Goal: Task Accomplishment & Management: Use online tool/utility

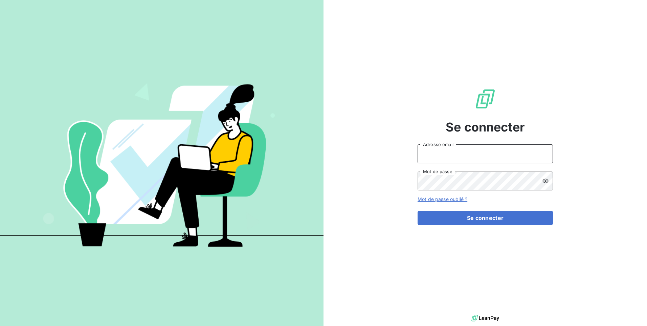
click at [477, 152] on input "Adresse email" at bounding box center [485, 153] width 135 height 19
click at [388, 162] on div "Se connecter Adresse email Mot de passe Mot de passe oublié ? Se connecter" at bounding box center [486, 156] width 324 height 313
click at [437, 156] on input "Adresse email" at bounding box center [485, 153] width 135 height 19
type input "I"
type input "[EMAIL_ADDRESS][DOMAIN_NAME]"
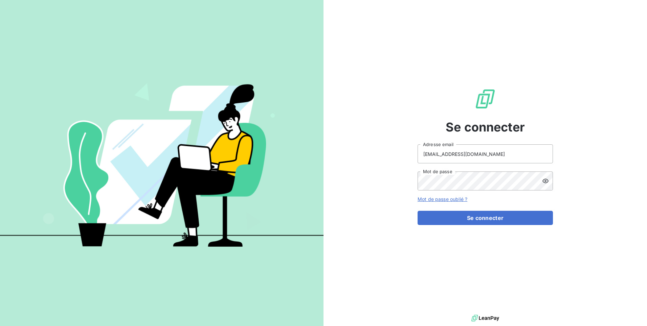
click at [543, 182] on icon at bounding box center [545, 180] width 7 height 7
click at [487, 218] on button "Se connecter" at bounding box center [485, 217] width 135 height 14
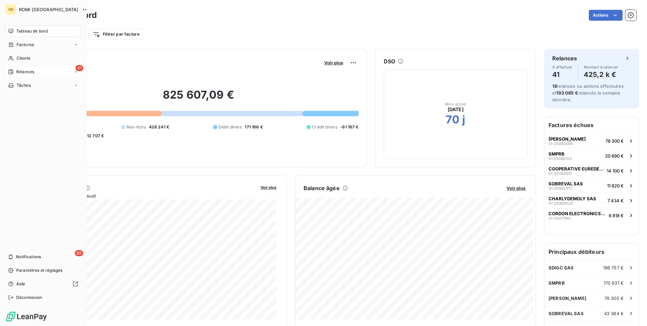
click at [35, 72] on div "41 Relances" at bounding box center [42, 71] width 75 height 11
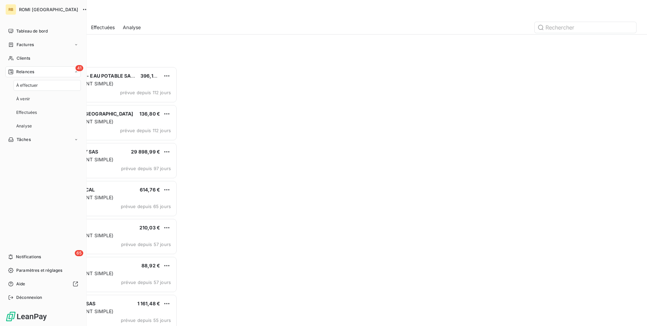
scroll to position [254, 140]
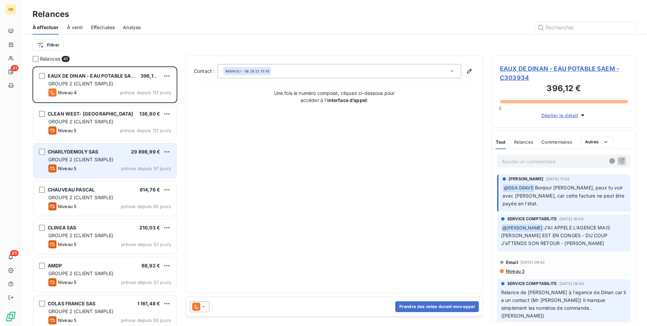
click at [143, 158] on div "GROUPE 2 (CLIENT SIMPLE)" at bounding box center [109, 159] width 123 height 7
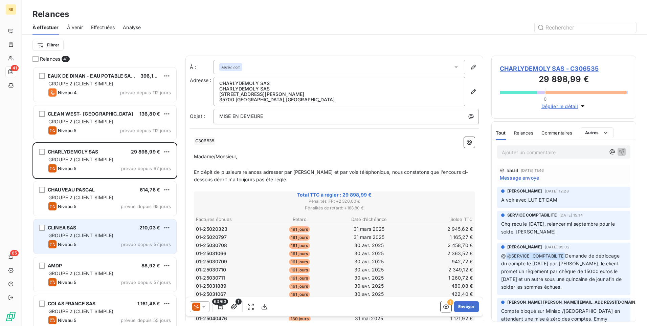
click at [87, 239] on div "CLINEA SAS 210,03 € GROUPE 2 (CLIENT SIMPLE) Niveau 5 prévue depuis 57 jours" at bounding box center [105, 236] width 143 height 35
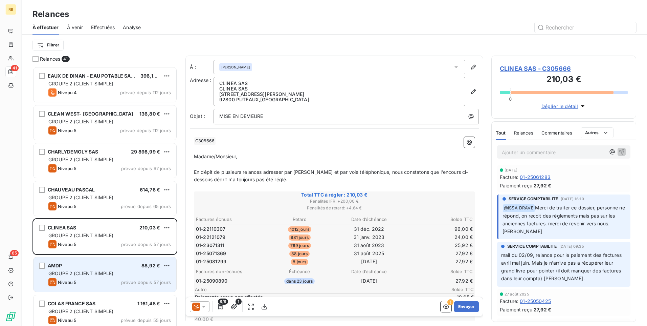
click at [131, 268] on div "AMDP 88,92 €" at bounding box center [109, 265] width 123 height 6
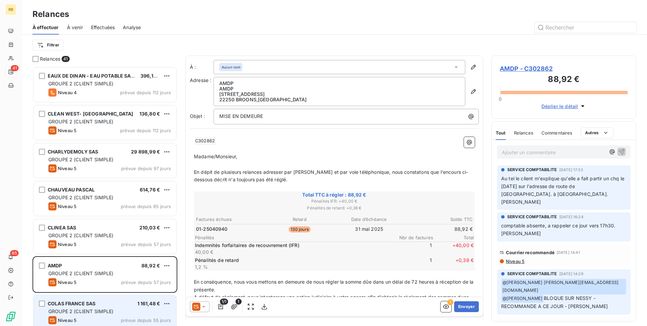
click at [123, 308] on div "GROUPE 2 (CLIENT SIMPLE)" at bounding box center [109, 311] width 123 height 7
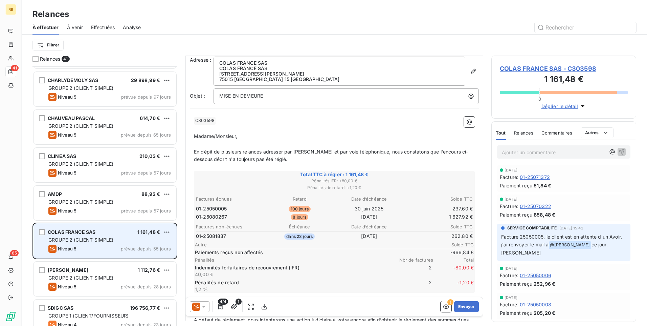
scroll to position [136, 0]
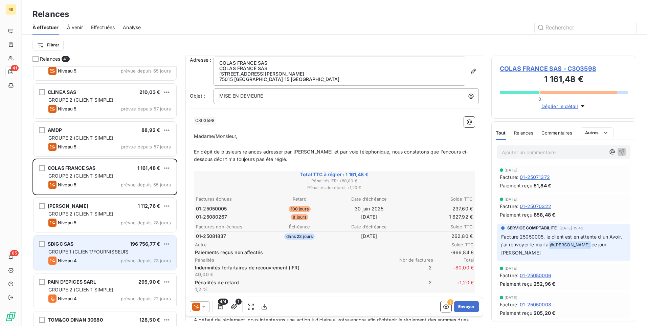
click at [108, 257] on div "Niveau 4 prévue depuis 23 jours" at bounding box center [109, 260] width 123 height 8
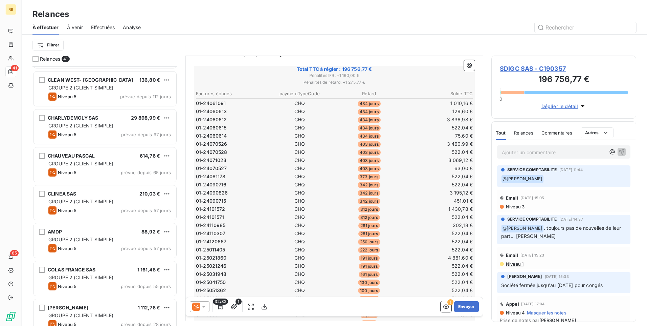
scroll to position [72, 0]
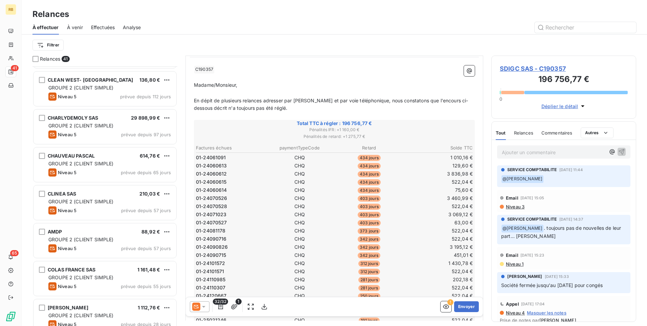
drag, startPoint x: 179, startPoint y: 127, endPoint x: 177, endPoint y: 155, distance: 28.5
click at [177, 155] on div "Relances 41 EAUX DE DINAN - EAU POTABLE SAEM 396,12 € GROUPE 2 (CLIENT SIMPLE) …" at bounding box center [334, 190] width 625 height 270
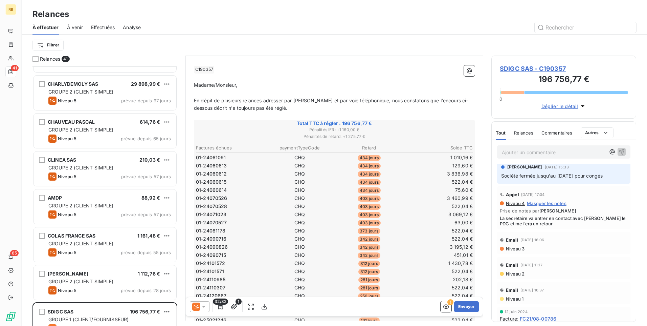
scroll to position [123, 0]
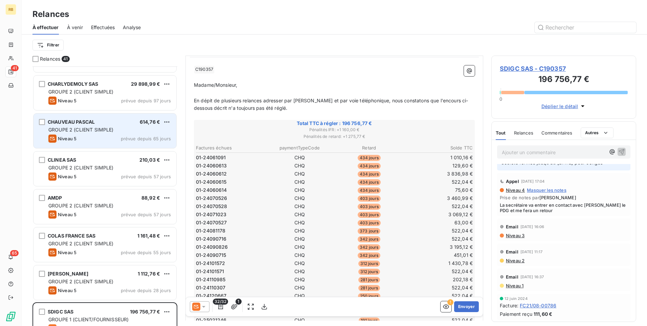
drag, startPoint x: 178, startPoint y: 78, endPoint x: 170, endPoint y: 138, distance: 60.1
click at [177, 120] on div "Relances 41 EAUX DE DINAN - EAU POTABLE SAEM 396,12 € GROUPE 2 (CLIENT SIMPLE) …" at bounding box center [334, 190] width 625 height 270
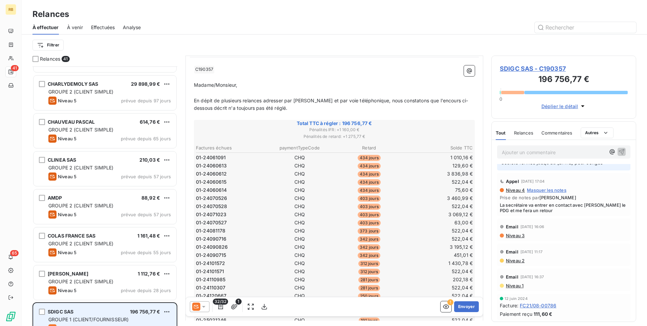
click at [86, 312] on div "SDIGC SAS 196 756,77 €" at bounding box center [109, 311] width 123 height 6
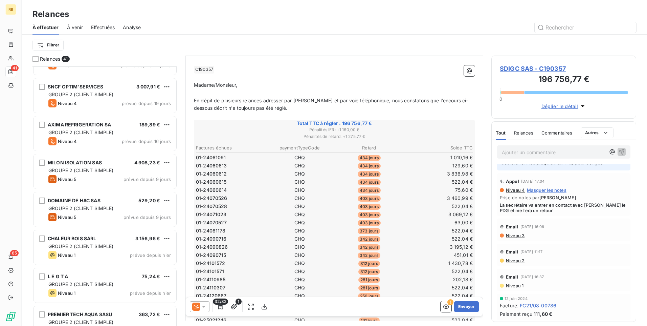
scroll to position [420, 0]
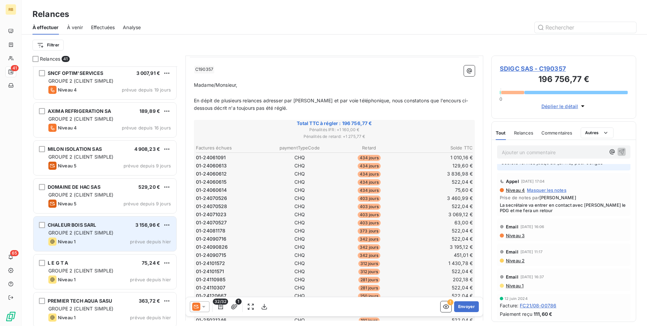
click at [85, 238] on div "Niveau 1 prévue depuis hier" at bounding box center [109, 241] width 123 height 8
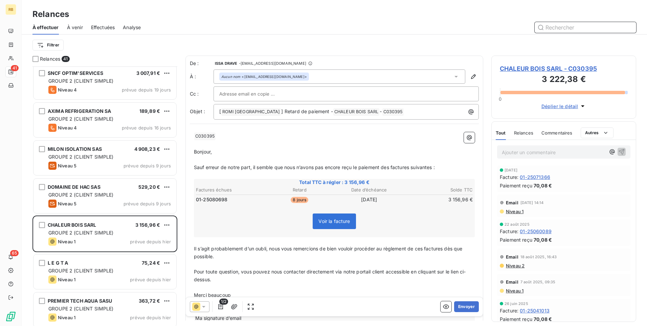
click at [571, 30] on input "text" at bounding box center [586, 27] width 102 height 11
type input "maison bretagne"
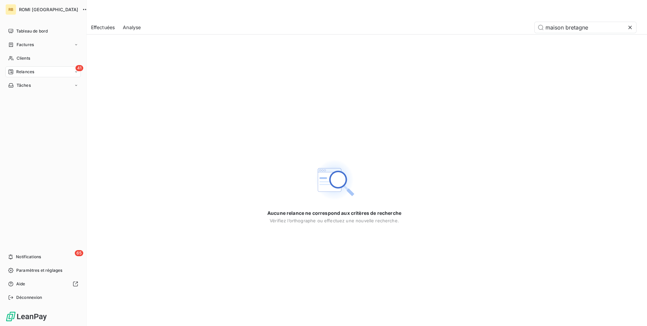
click at [14, 71] on div "Relances" at bounding box center [21, 72] width 26 height 6
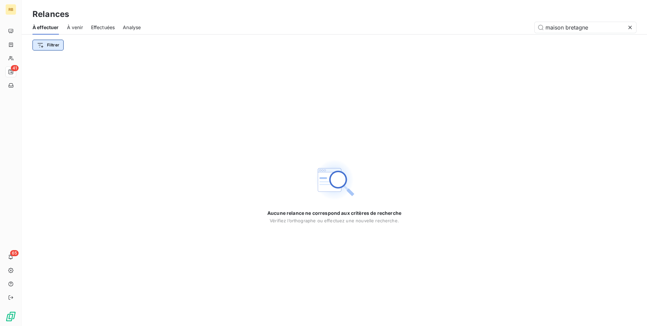
click at [47, 44] on html "RB 41 65 Relances À effectuer À venir Effectuées Analyse maison bretagne Filtre…" at bounding box center [323, 163] width 647 height 326
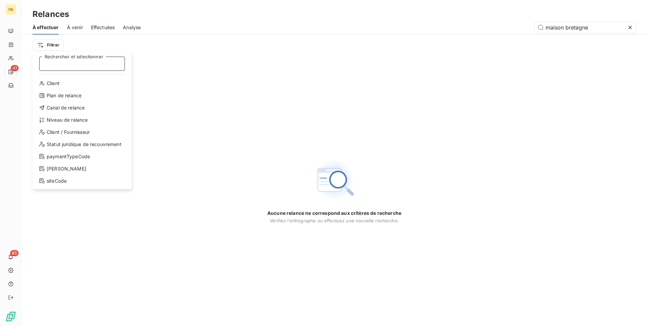
click at [85, 65] on input "Rechercher et sélectionner" at bounding box center [82, 64] width 86 height 14
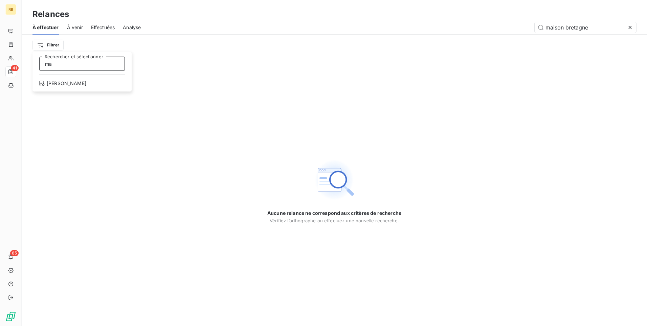
type input "m"
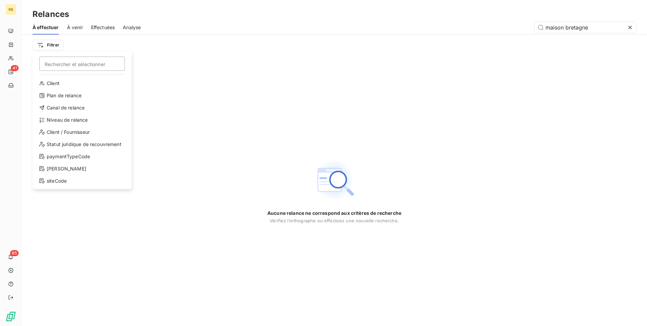
click at [12, 70] on html "RB 41 65 Relances À effectuer À venir Effectuées Analyse maison bretagne Filtre…" at bounding box center [323, 163] width 647 height 326
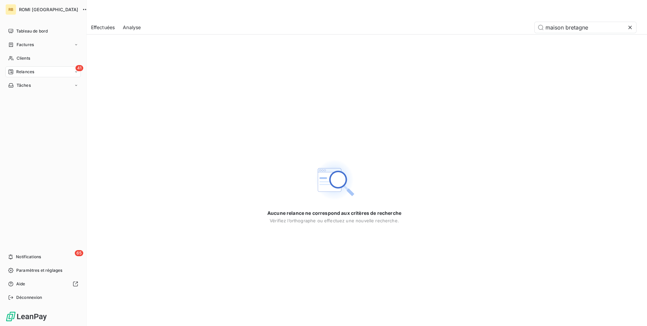
click at [9, 70] on icon at bounding box center [10, 71] width 5 height 5
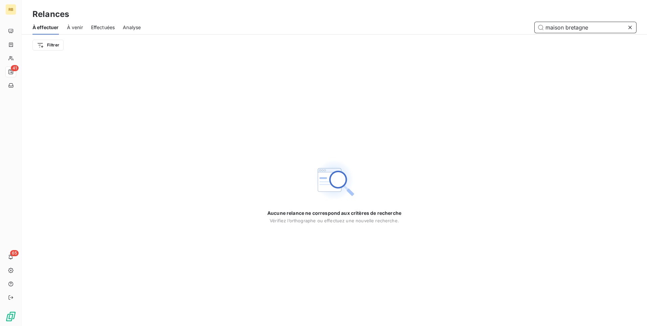
drag, startPoint x: 605, startPoint y: 28, endPoint x: 446, endPoint y: 28, distance: 158.7
click at [449, 28] on div "maison bretagne" at bounding box center [392, 27] width 487 height 11
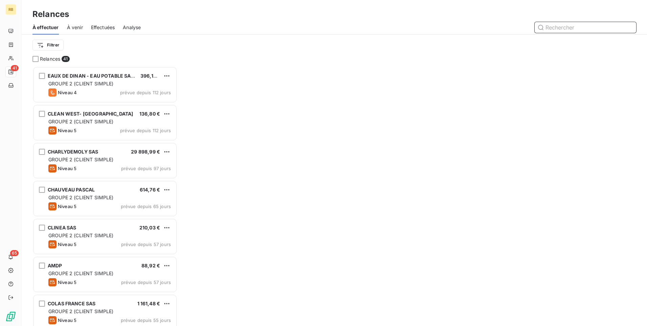
scroll to position [254, 140]
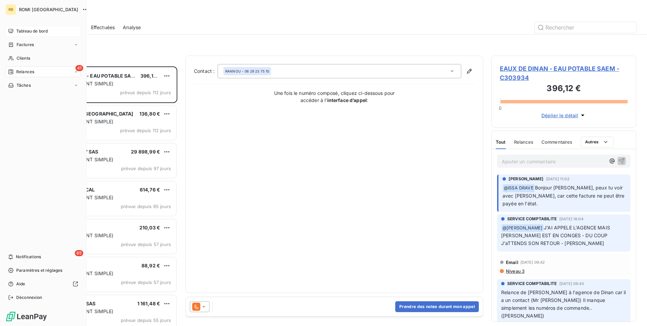
click at [30, 31] on span "Tableau de bord" at bounding box center [31, 31] width 31 height 6
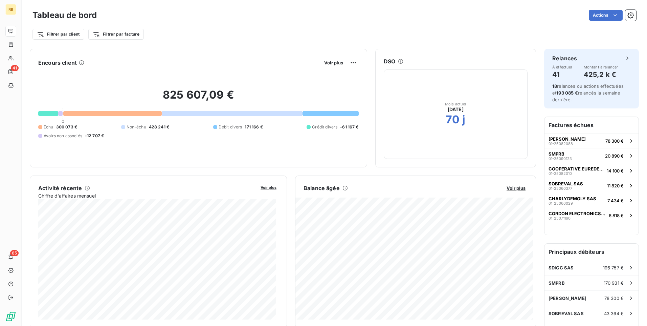
click at [453, 36] on html "RB 41 65 Tableau de bord Actions Filtrer par client Filtrer par facture Encours…" at bounding box center [323, 163] width 647 height 326
click at [627, 17] on icon "button" at bounding box center [630, 15] width 7 height 7
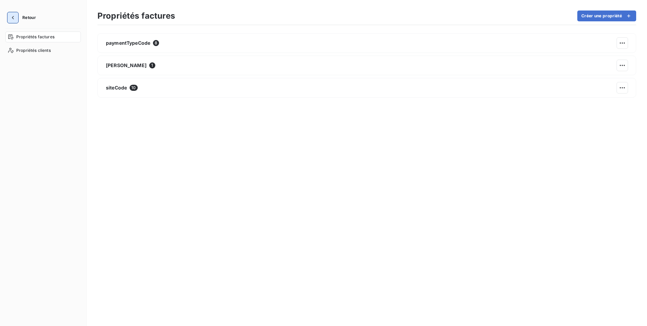
click at [12, 17] on icon "button" at bounding box center [12, 17] width 7 height 7
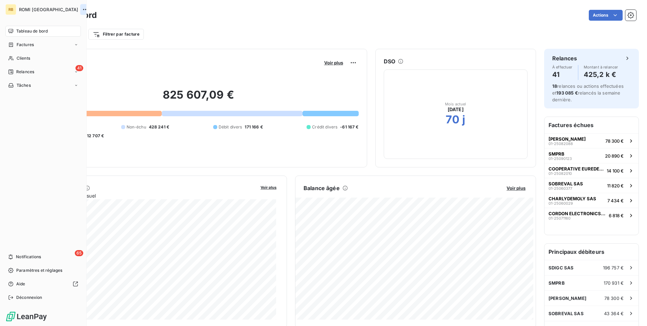
click at [82, 9] on icon "button" at bounding box center [85, 9] width 7 height 7
click at [29, 47] on span "Factures" at bounding box center [25, 45] width 17 height 6
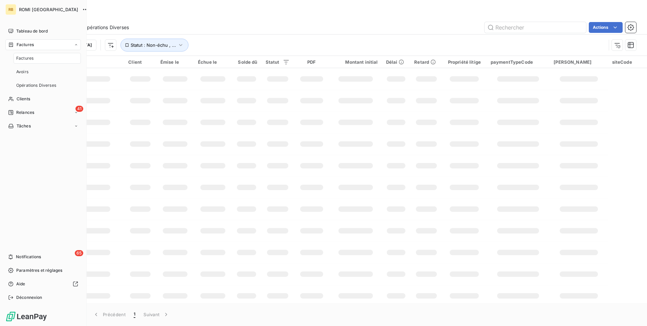
click at [29, 59] on span "Factures" at bounding box center [24, 58] width 17 height 6
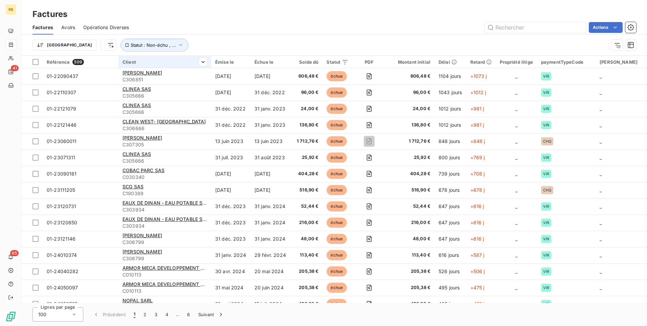
click at [129, 60] on div "Client" at bounding box center [165, 61] width 85 height 5
drag, startPoint x: 158, startPoint y: 82, endPoint x: 163, endPoint y: 80, distance: 5.5
click at [160, 81] on div at bounding box center [153, 80] width 97 height 14
type input "m"
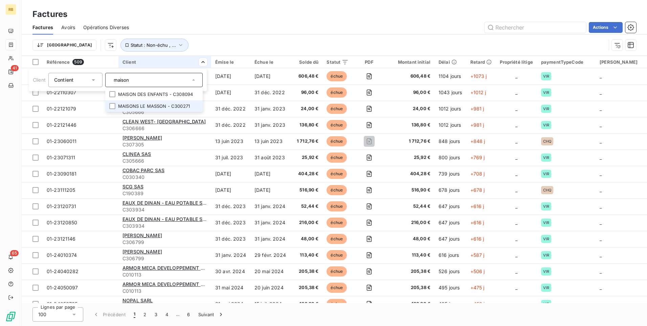
type input "maison"
click at [155, 108] on li "MAISONS LE MASSON - C300271" at bounding box center [153, 106] width 97 height 12
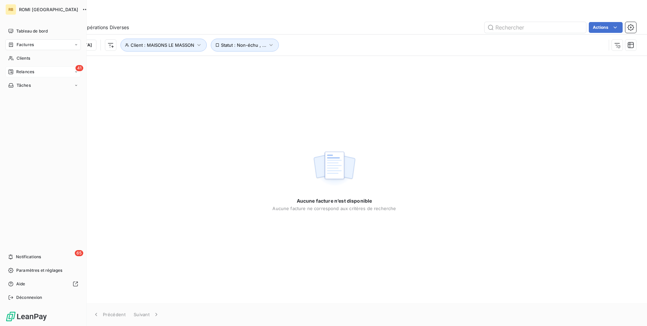
click at [14, 71] on div "Relances" at bounding box center [21, 72] width 26 height 6
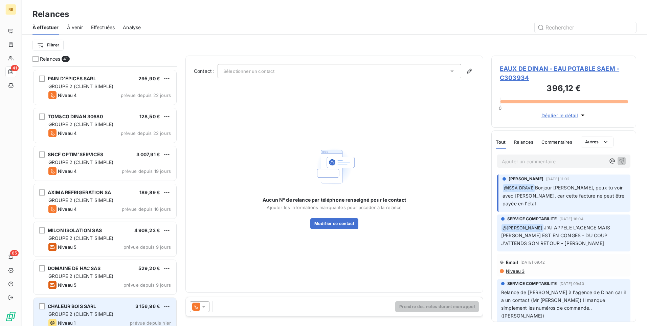
scroll to position [305, 0]
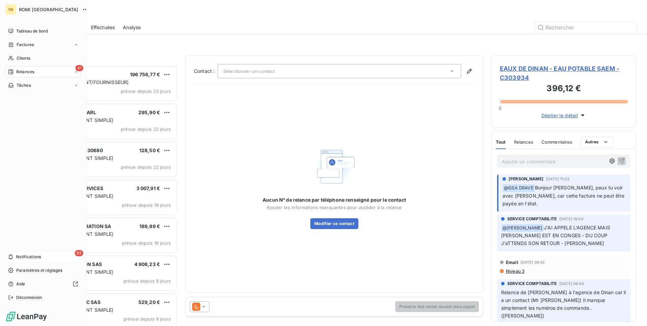
click at [23, 257] on span "Notifications" at bounding box center [28, 256] width 25 height 6
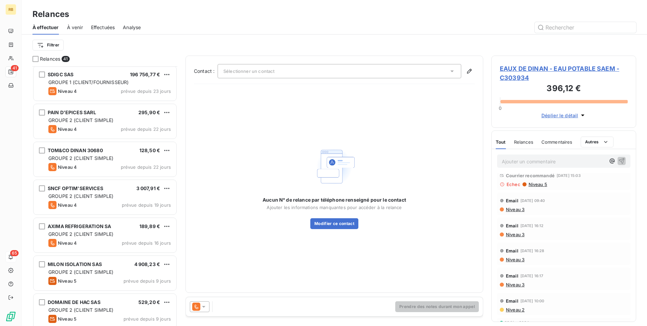
scroll to position [235, 0]
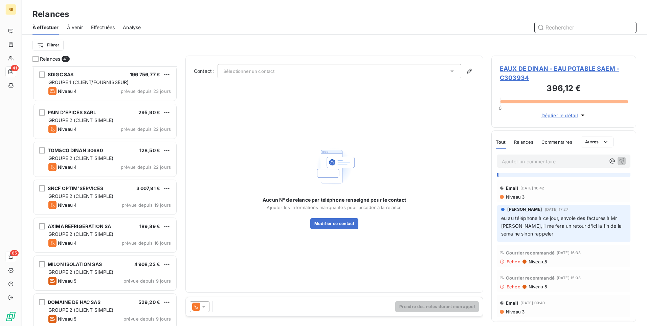
click at [576, 29] on input "text" at bounding box center [586, 27] width 102 height 11
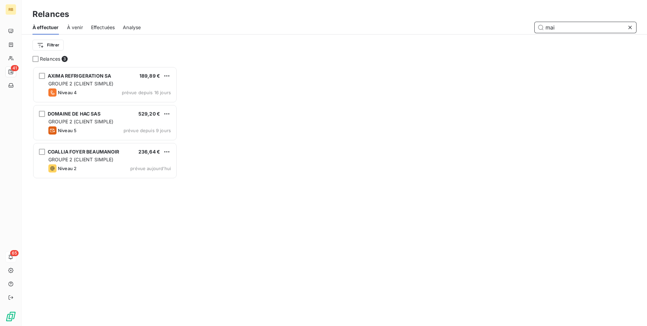
scroll to position [254, 140]
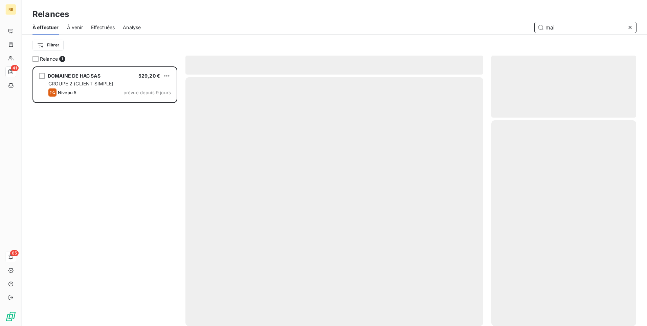
scroll to position [254, 140]
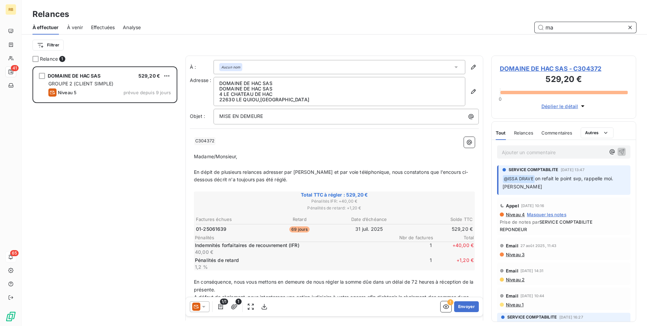
type input "m"
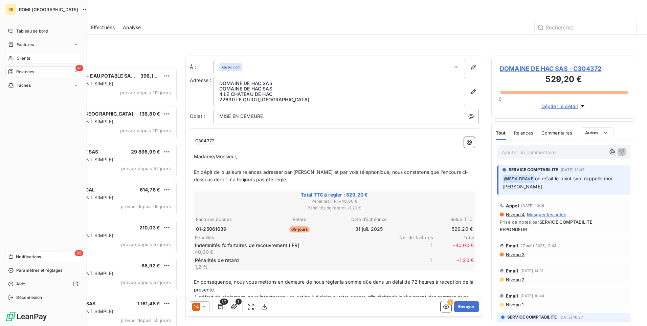
click at [25, 58] on span "Clients" at bounding box center [24, 58] width 14 height 6
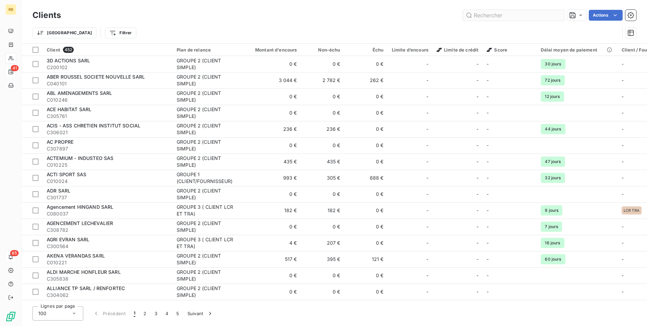
click at [490, 16] on input "text" at bounding box center [514, 15] width 102 height 11
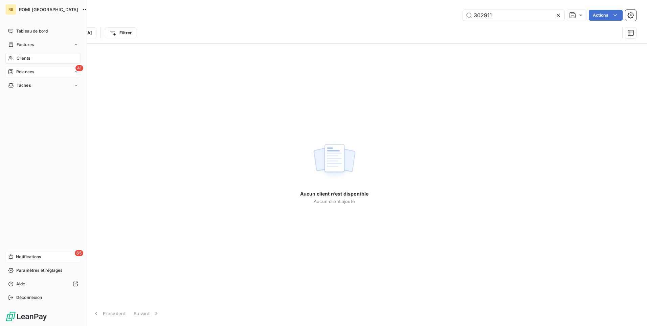
type input "302911"
click at [18, 57] on span "Clients" at bounding box center [24, 58] width 14 height 6
click at [22, 58] on span "Clients" at bounding box center [24, 58] width 14 height 6
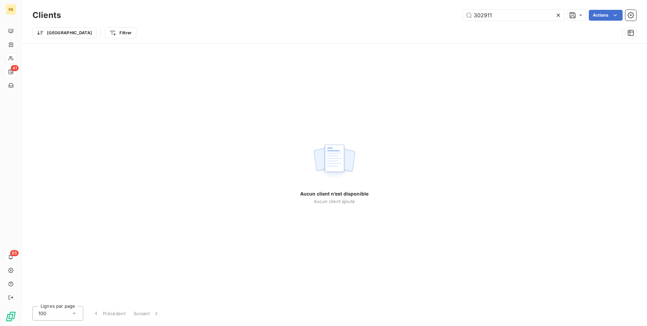
click at [204, 108] on div "Aucun client n’est disponible Aucun client ajouté" at bounding box center [334, 172] width 625 height 257
click at [511, 15] on input "302911" at bounding box center [514, 15] width 102 height 11
drag, startPoint x: 511, startPoint y: 15, endPoint x: 399, endPoint y: 8, distance: 111.6
click at [411, 10] on div "302911 Actions" at bounding box center [352, 15] width 567 height 11
click at [633, 55] on div "Aucun client n’est disponible Aucun client ajouté" at bounding box center [334, 172] width 625 height 257
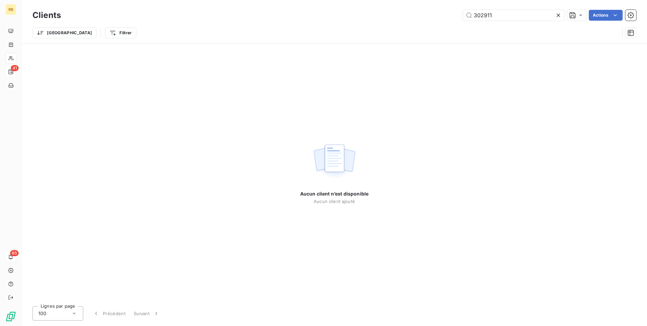
drag, startPoint x: 251, startPoint y: 123, endPoint x: 332, endPoint y: 103, distance: 82.7
click at [254, 123] on div "Aucun client n’est disponible Aucun client ajouté" at bounding box center [334, 172] width 625 height 257
click at [557, 15] on icon at bounding box center [558, 15] width 7 height 7
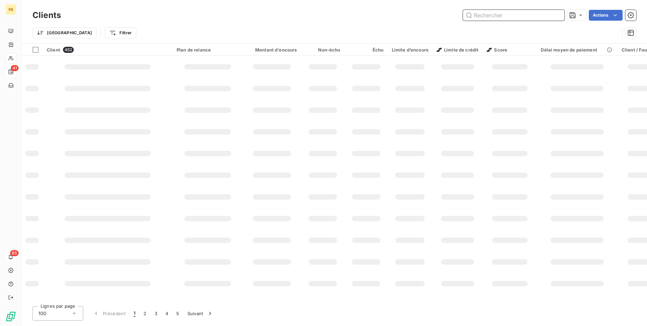
click at [515, 18] on input "text" at bounding box center [514, 15] width 102 height 11
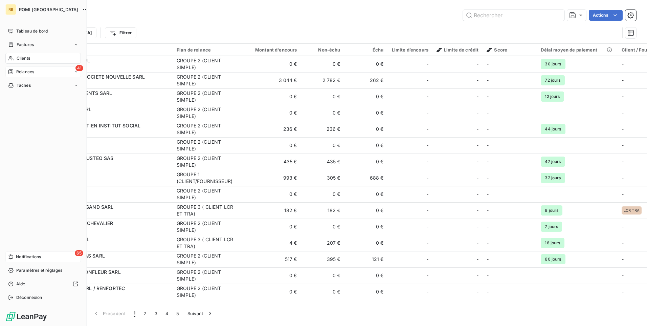
click at [37, 58] on div "Clients" at bounding box center [42, 58] width 75 height 11
click at [23, 57] on span "Clients" at bounding box center [24, 58] width 14 height 6
click at [37, 60] on div "Clients" at bounding box center [42, 58] width 75 height 11
click at [48, 57] on div "Clients" at bounding box center [42, 58] width 75 height 11
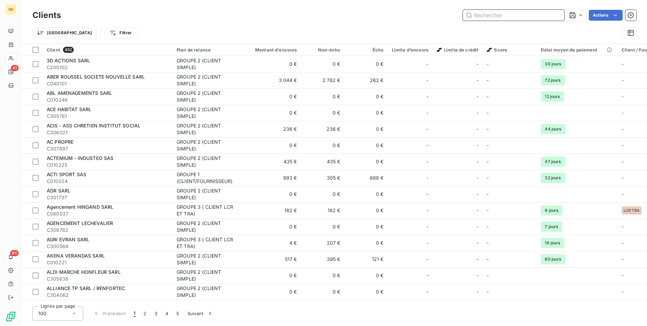
click at [495, 17] on input "text" at bounding box center [514, 15] width 102 height 11
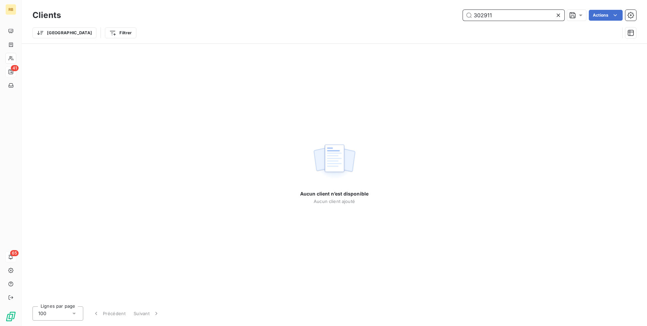
drag, startPoint x: 498, startPoint y: 14, endPoint x: 318, endPoint y: 8, distance: 180.1
click at [343, 12] on div "302911 Actions" at bounding box center [352, 15] width 567 height 11
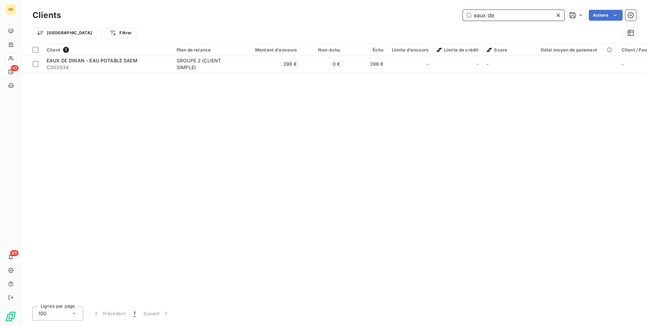
drag, startPoint x: 506, startPoint y: 18, endPoint x: 366, endPoint y: 0, distance: 140.5
click at [371, 1] on div "Clients eaux de Actions Trier Filtrer" at bounding box center [334, 21] width 625 height 43
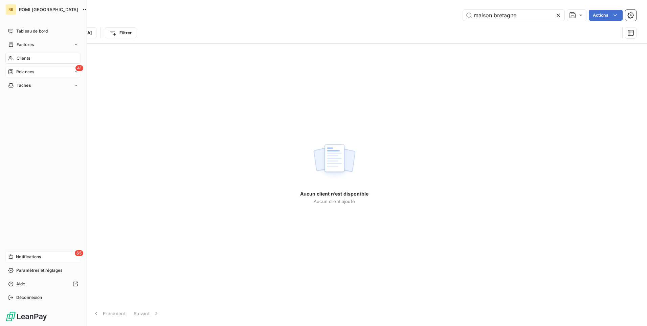
click at [43, 57] on div "Clients" at bounding box center [42, 58] width 75 height 11
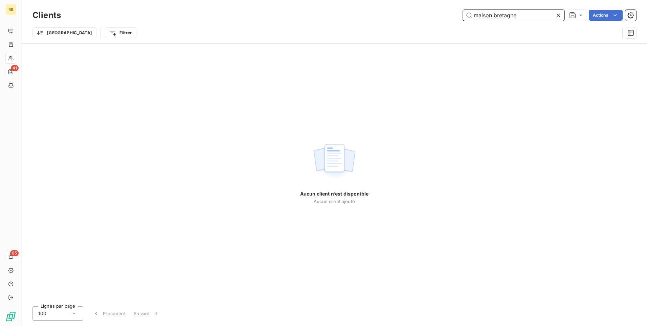
drag, startPoint x: 535, startPoint y: 15, endPoint x: 437, endPoint y: 9, distance: 98.3
click at [439, 9] on div "Clients maison bretagne Actions" at bounding box center [334, 15] width 604 height 14
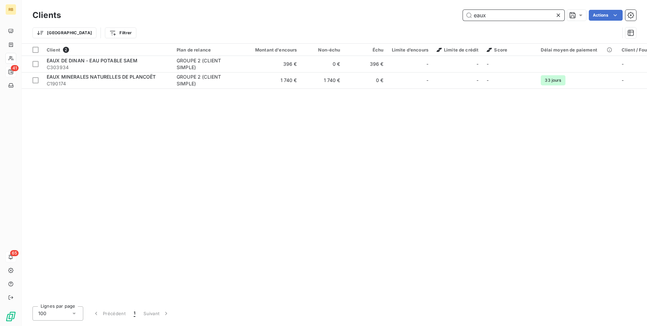
drag, startPoint x: 505, startPoint y: 16, endPoint x: 448, endPoint y: 16, distance: 56.2
click at [448, 16] on div "eaux Actions" at bounding box center [352, 15] width 567 height 11
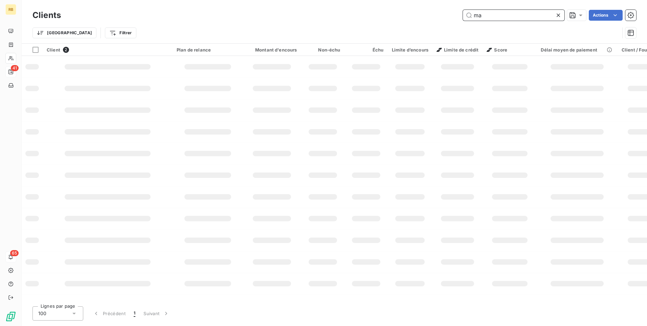
type input "m"
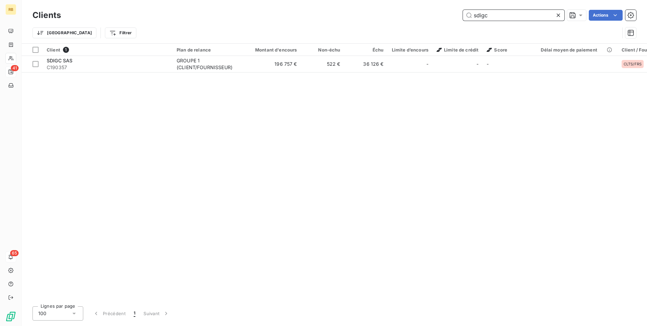
drag, startPoint x: 468, startPoint y: 17, endPoint x: 507, endPoint y: 10, distance: 40.2
click at [473, 15] on input "sdigc" at bounding box center [514, 15] width 102 height 11
type input "sdigc"
drag, startPoint x: 442, startPoint y: 85, endPoint x: 540, endPoint y: 30, distance: 112.1
click at [444, 85] on div "Client 1 Plan de relance Montant d'encours Non-échu Échu Limite d’encours Limit…" at bounding box center [334, 172] width 625 height 257
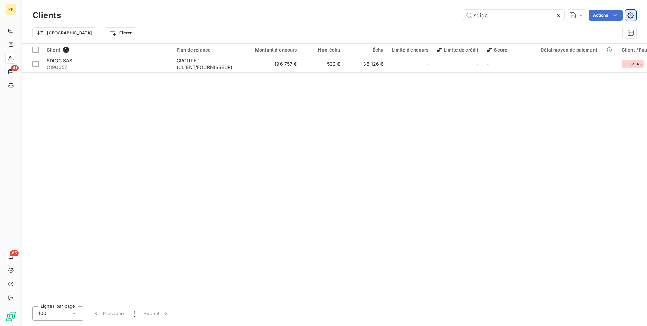
click at [633, 13] on icon "button" at bounding box center [630, 15] width 7 height 7
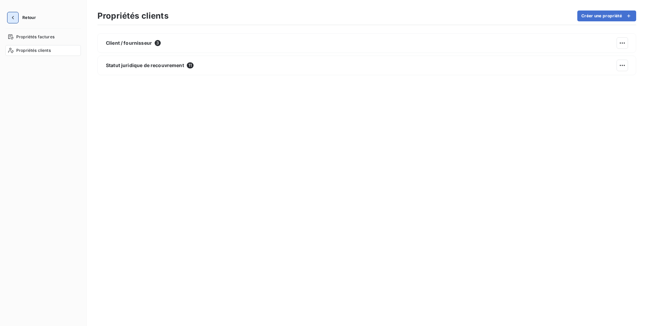
click at [14, 17] on icon "button" at bounding box center [13, 17] width 2 height 3
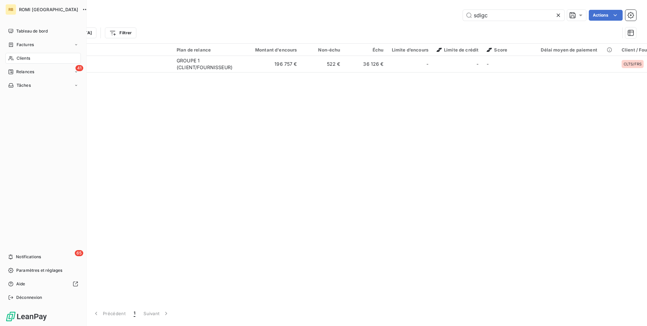
click at [31, 58] on div "Clients" at bounding box center [42, 58] width 75 height 11
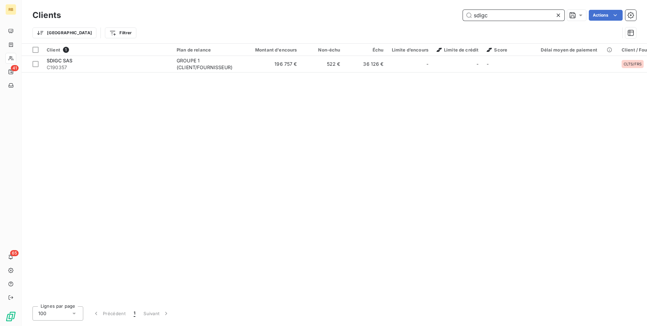
drag, startPoint x: 501, startPoint y: 15, endPoint x: 429, endPoint y: 17, distance: 72.1
click at [429, 17] on div "sdigc Actions" at bounding box center [352, 15] width 567 height 11
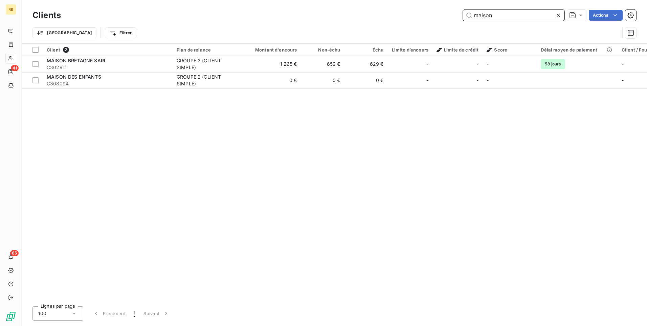
type input "maison"
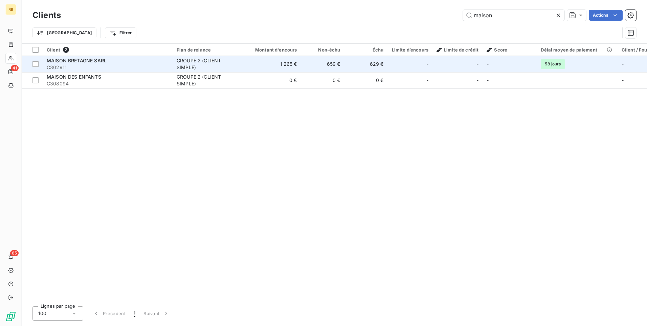
click at [161, 64] on span "C302911" at bounding box center [108, 67] width 122 height 7
